Goal: Transaction & Acquisition: Purchase product/service

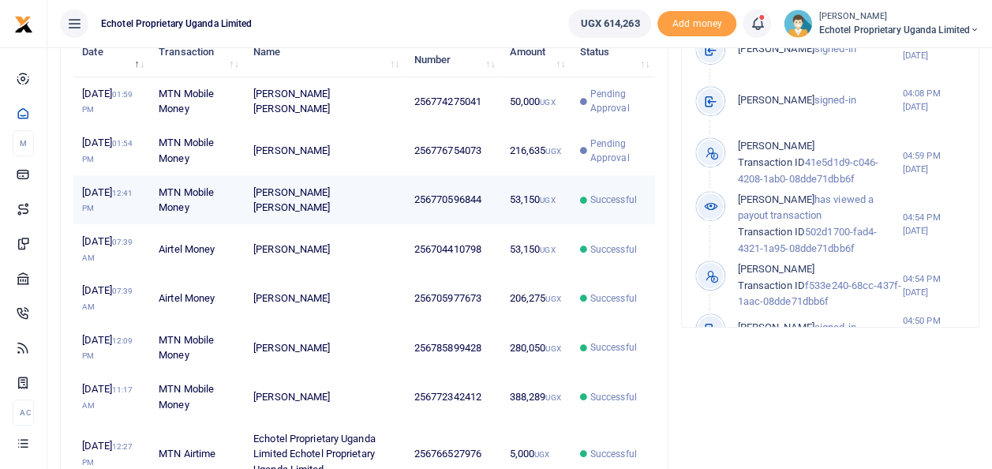
scroll to position [237, 0]
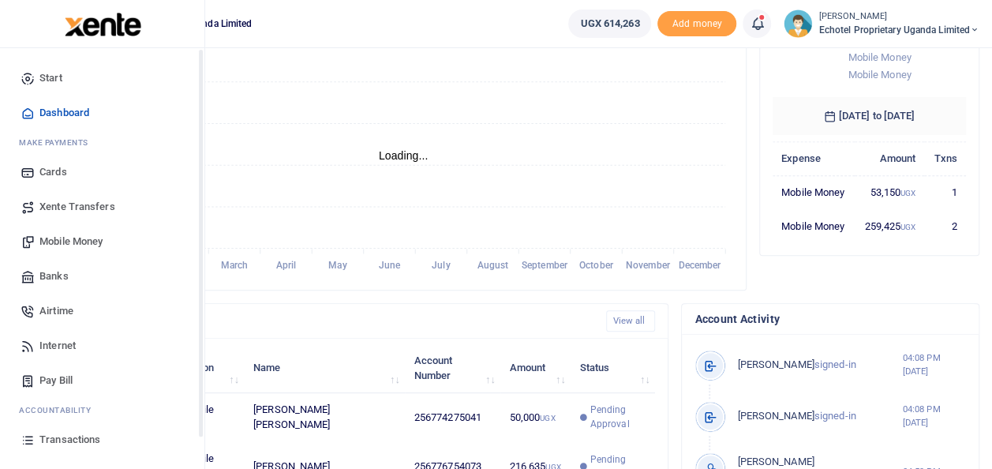
click at [67, 240] on span "Mobile Money" at bounding box center [70, 242] width 63 height 16
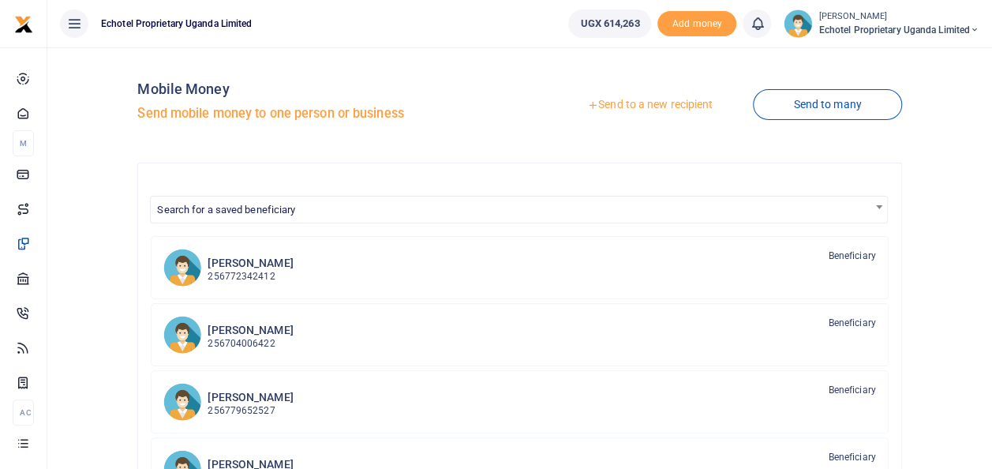
click at [672, 106] on link "Send to a new recipient" at bounding box center [650, 105] width 206 height 28
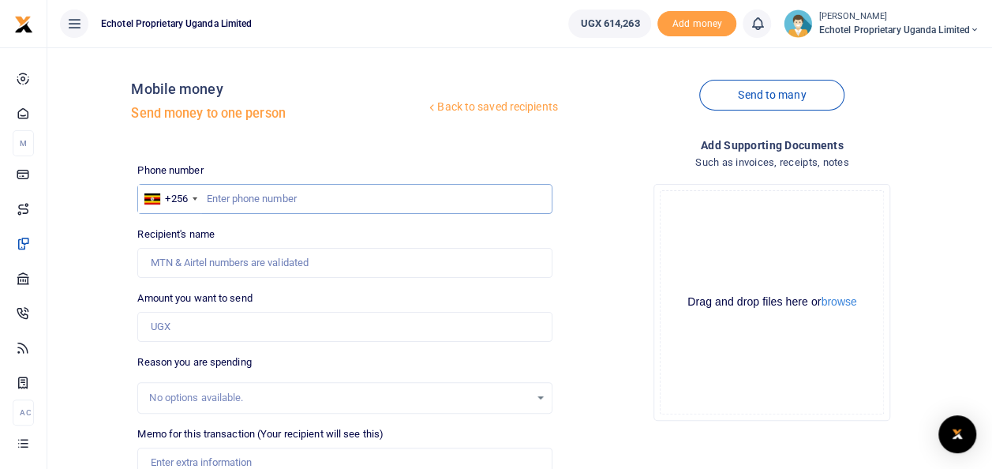
click at [249, 198] on input "text" at bounding box center [344, 199] width 414 height 30
click at [223, 259] on input "Recipient's name" at bounding box center [344, 263] width 414 height 30
click at [480, 186] on input "text" at bounding box center [344, 199] width 414 height 30
click at [307, 196] on input "text" at bounding box center [344, 199] width 414 height 30
click at [248, 254] on input "Recipient's name" at bounding box center [344, 263] width 414 height 30
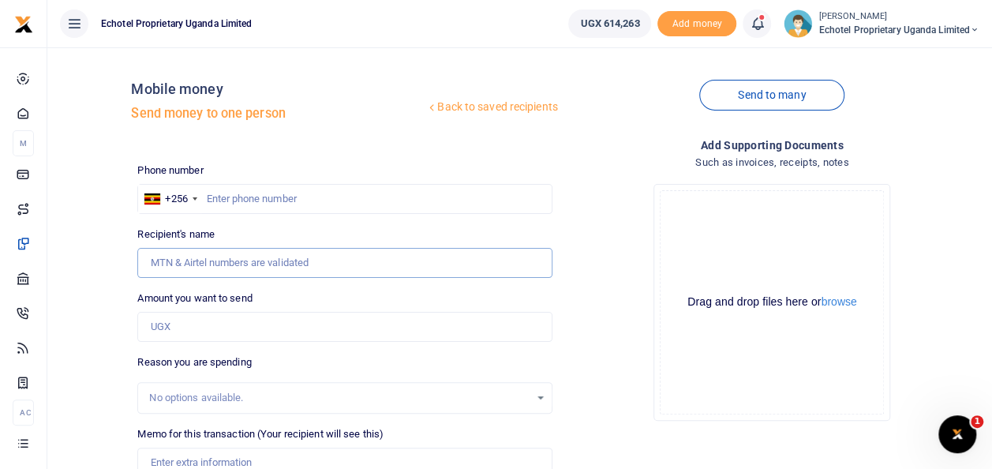
click at [268, 266] on input "Recipient's name" at bounding box center [344, 263] width 414 height 30
type input "W"
click at [313, 264] on input "Recipient's name" at bounding box center [344, 263] width 414 height 30
type input "[PERSON_NAME] [PERSON_NAME]"
type input "0774275041"
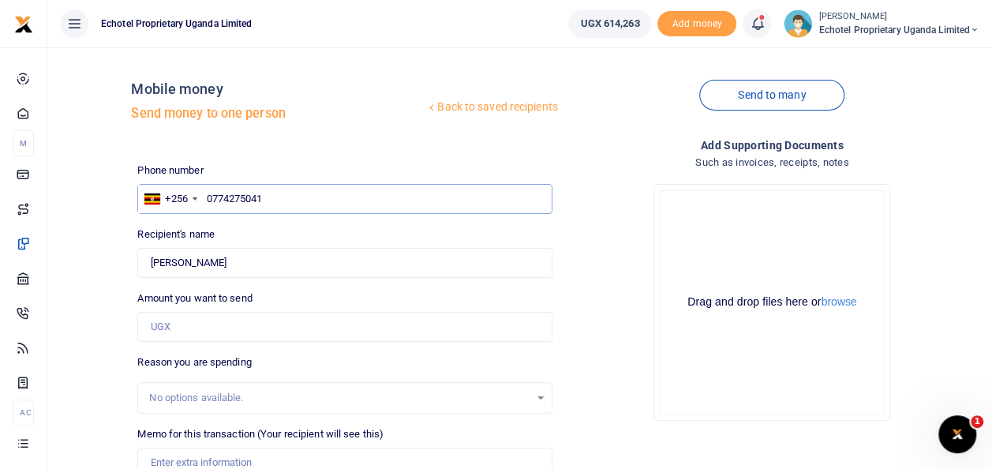
click at [215, 198] on input "0774275041" at bounding box center [344, 199] width 414 height 30
type input "[PERSON_NAME] [PERSON_NAME]"
type input "774275041"
click at [178, 325] on input "Amount you want to send" at bounding box center [344, 327] width 414 height 30
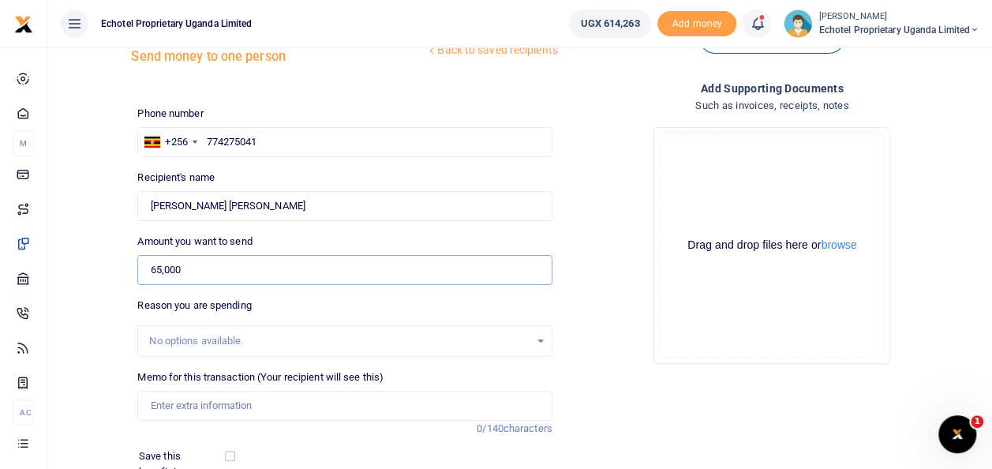
scroll to position [158, 0]
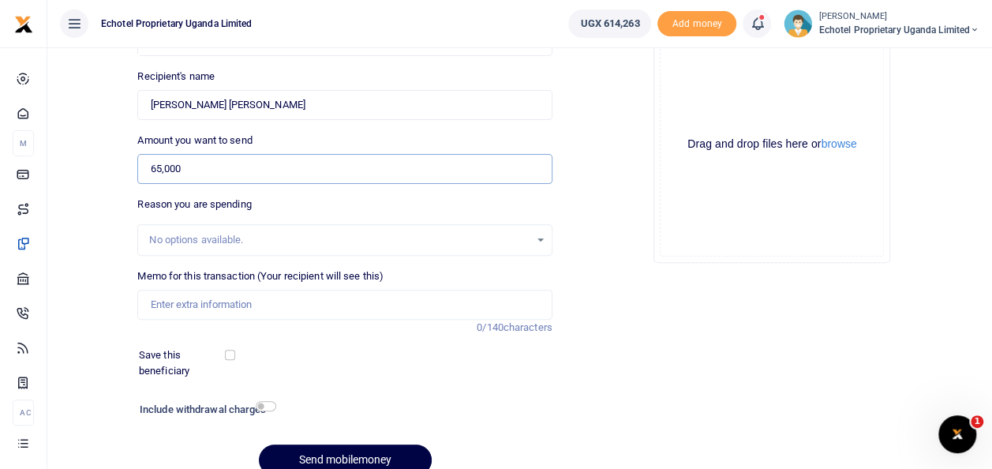
type input "65,000"
click at [174, 298] on input "Memo for this transaction (Your recipient will see this)" at bounding box center [344, 305] width 414 height 30
type input "Purchase of battery cells and labour for kitchen staff"
click at [261, 406] on input "checkbox" at bounding box center [266, 406] width 21 height 10
checkbox input "true"
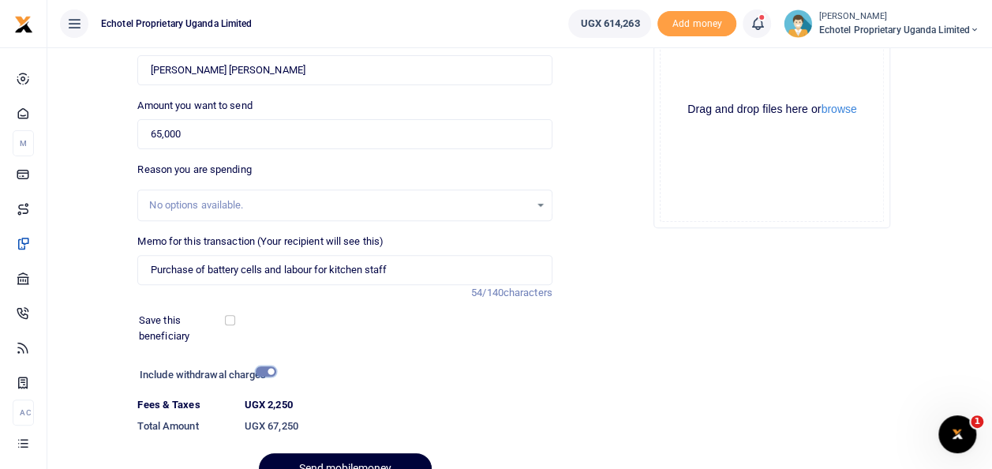
scroll to position [272, 0]
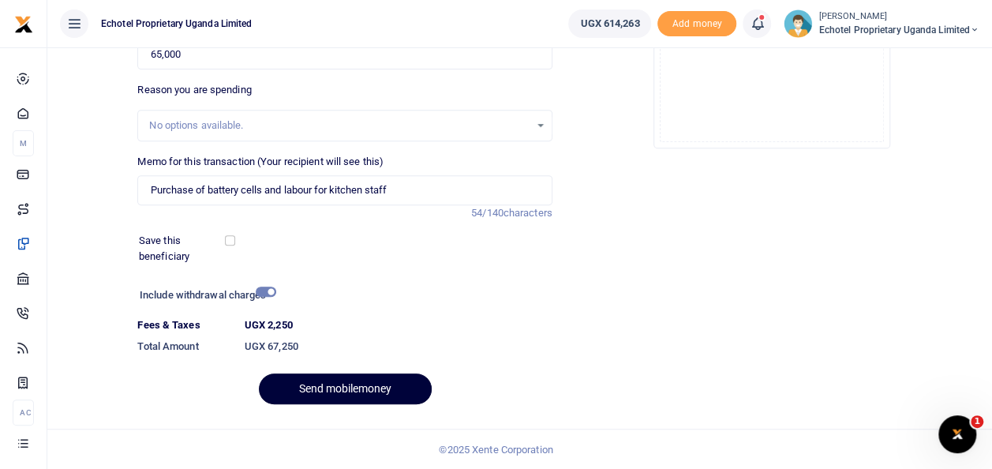
click at [342, 379] on button "Send mobilemoney" at bounding box center [345, 388] width 173 height 31
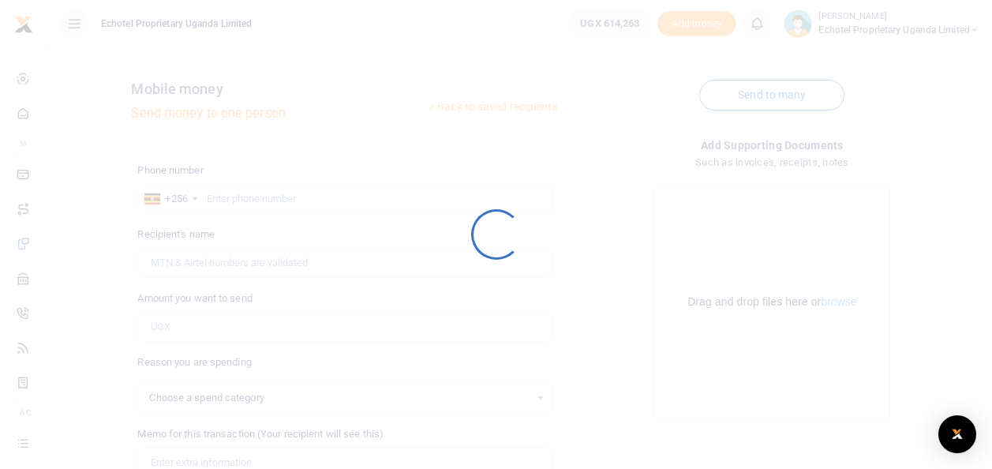
scroll to position [229, 0]
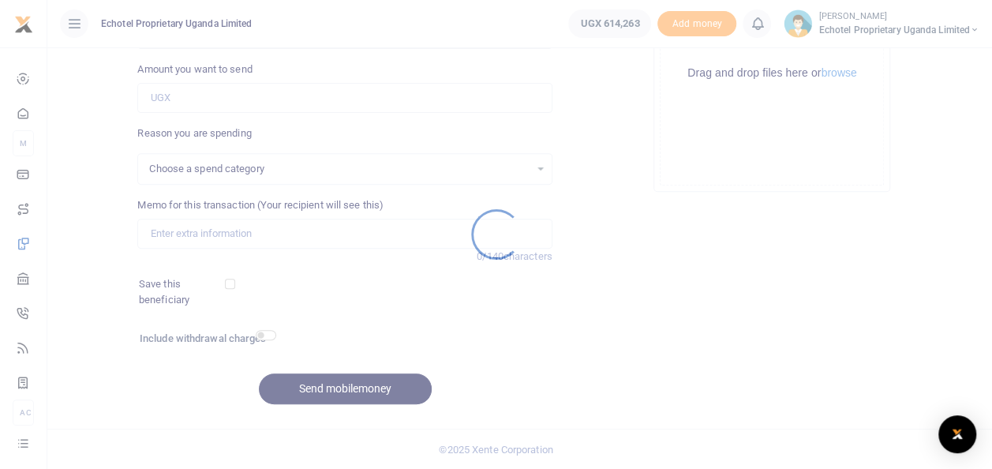
select select
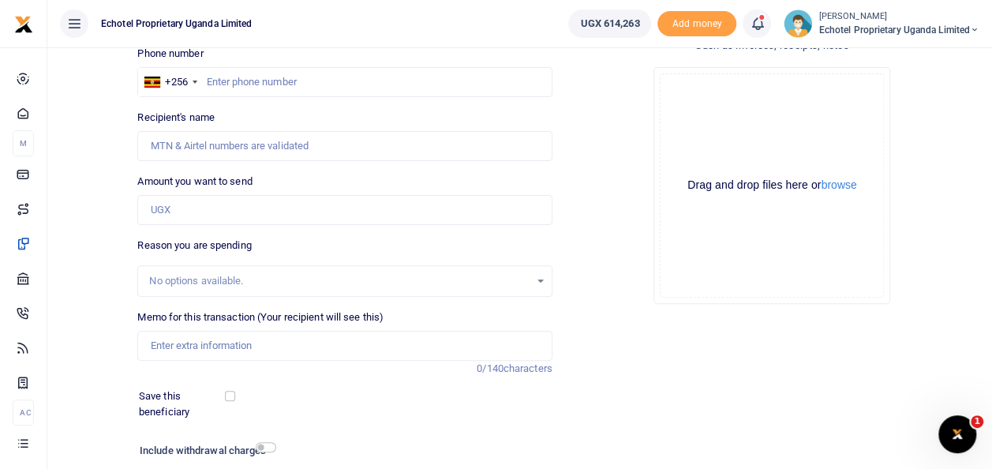
scroll to position [0, 0]
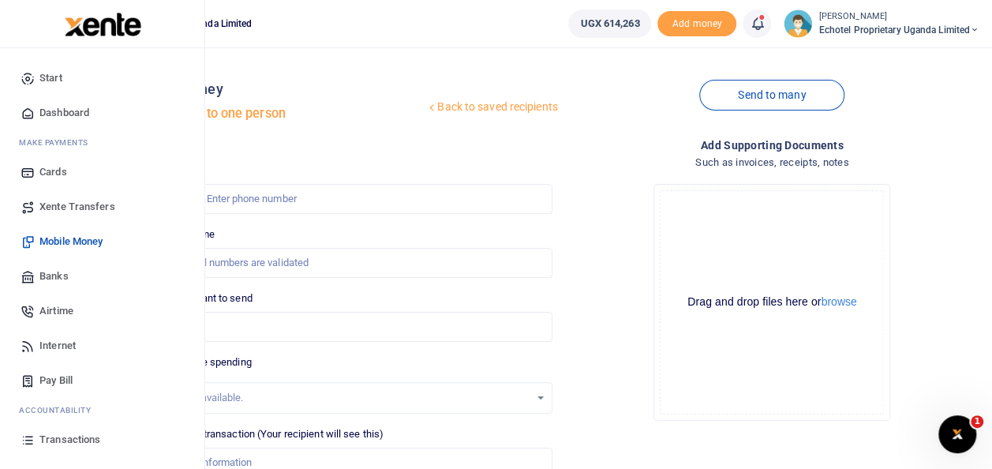
click at [82, 441] on span "Transactions" at bounding box center [69, 440] width 61 height 16
